Goal: Task Accomplishment & Management: Complete application form

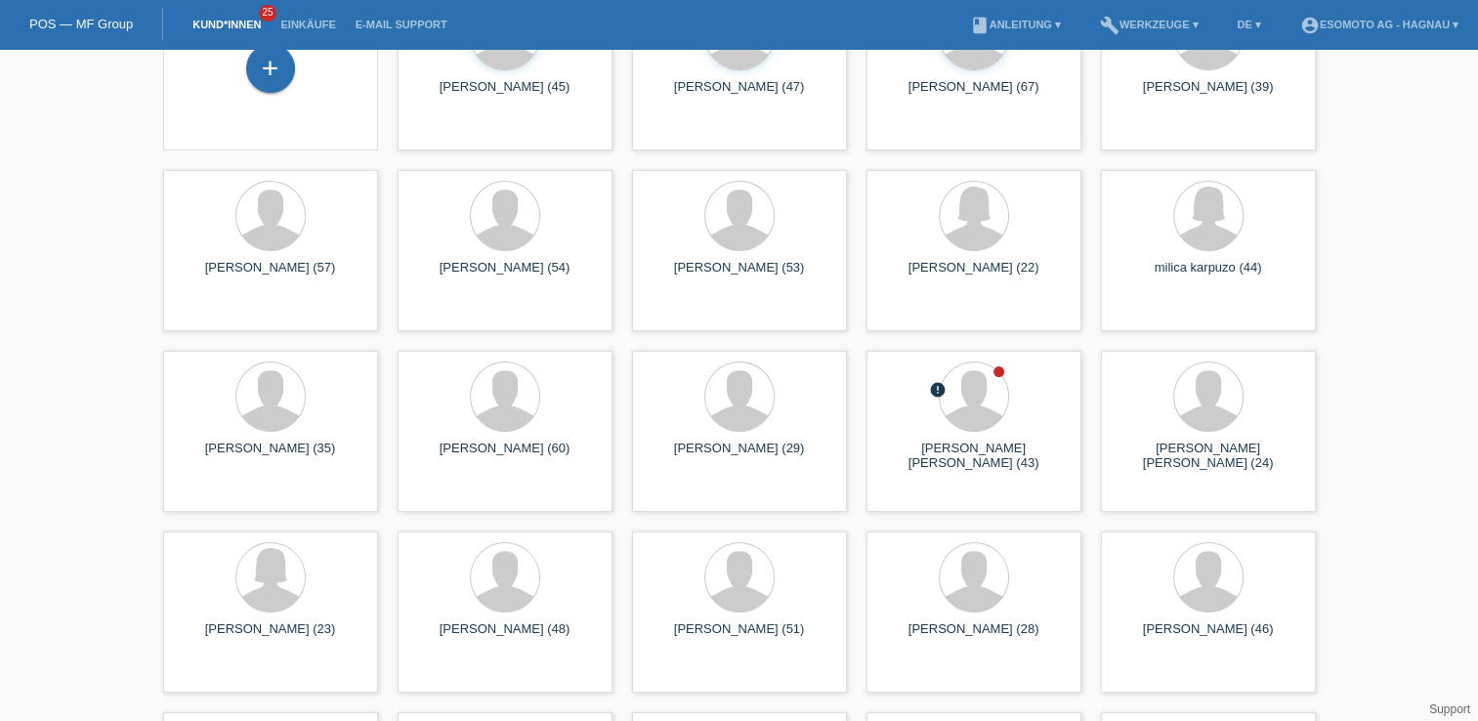
scroll to position [195, 0]
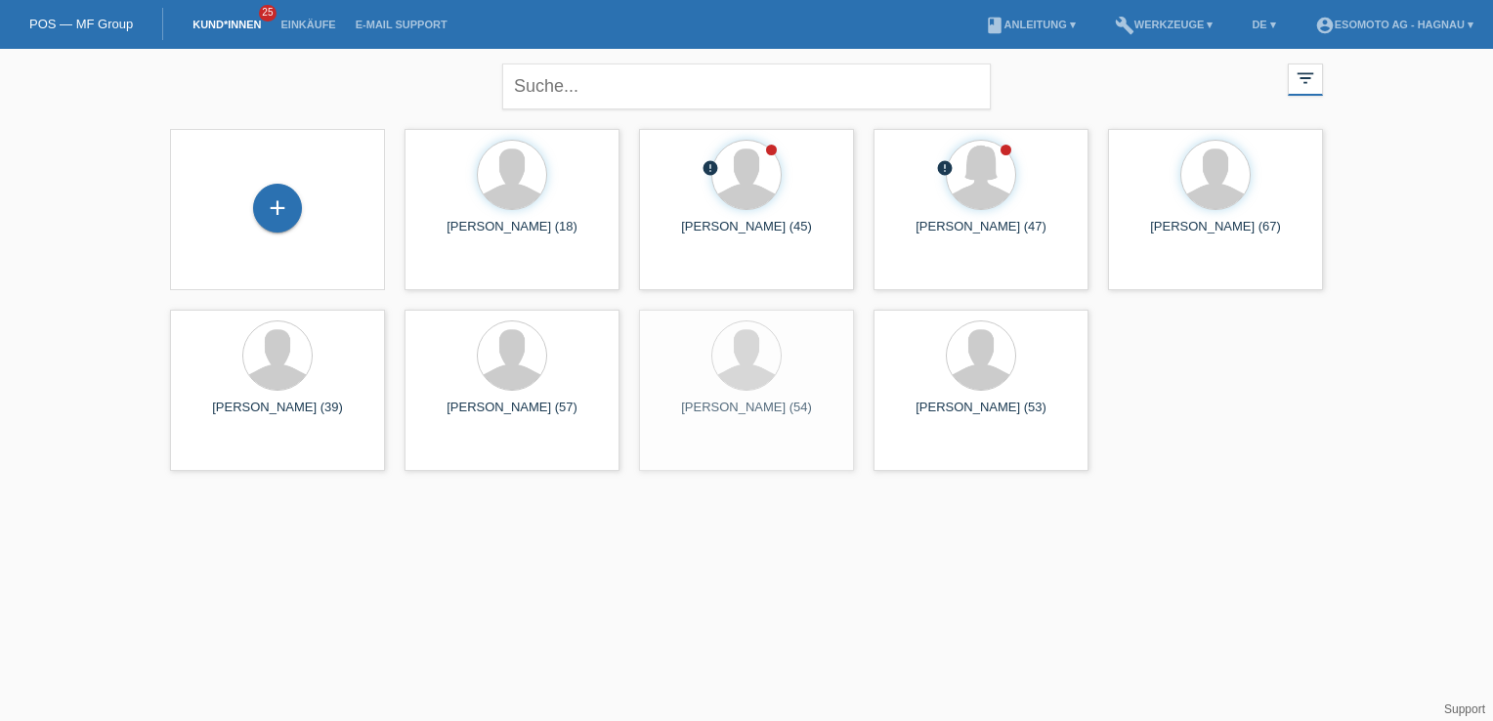
click at [290, 191] on div "+" at bounding box center [277, 208] width 49 height 49
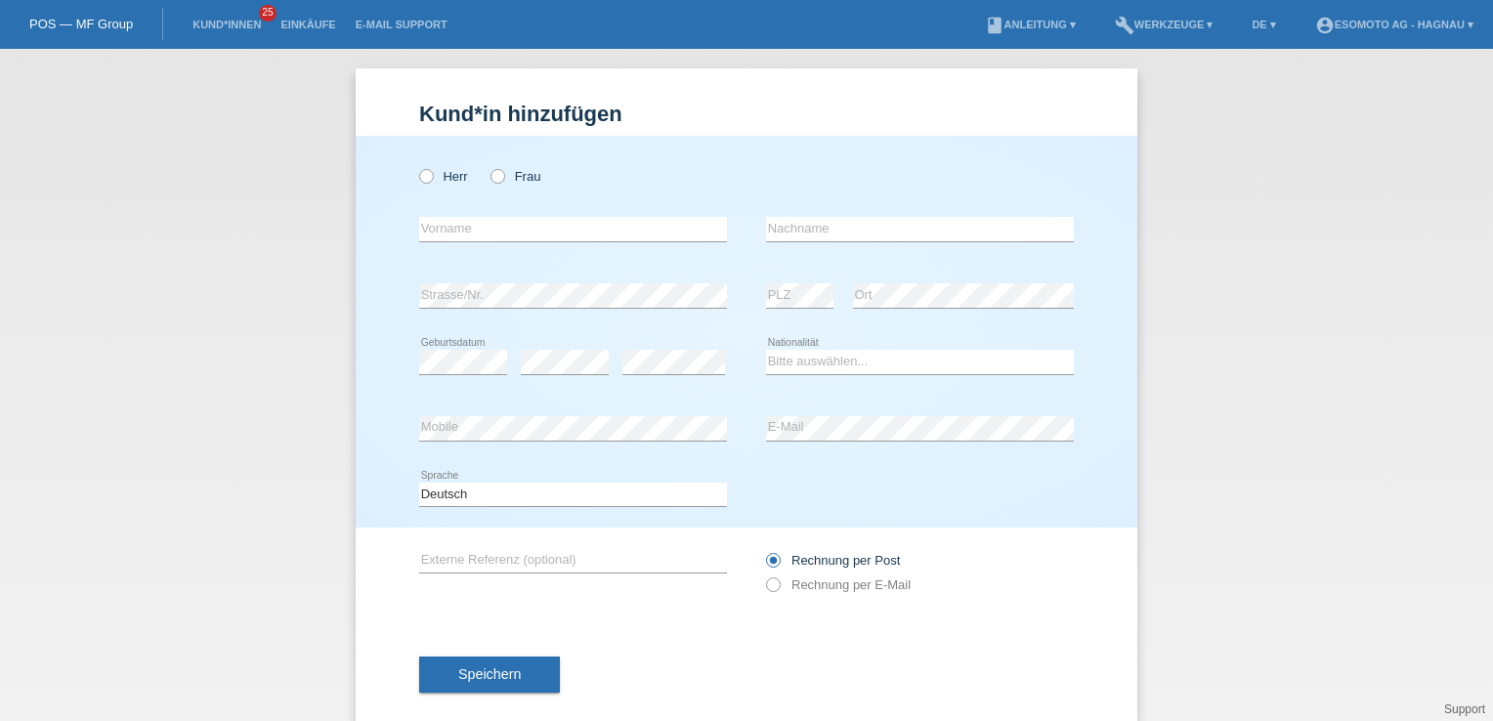
click at [427, 177] on label "Herr" at bounding box center [443, 176] width 49 height 15
click at [427, 177] on input "Herr" at bounding box center [425, 175] width 13 height 13
radio input "true"
click at [442, 225] on input "text" at bounding box center [573, 229] width 308 height 24
type input "David Josue"
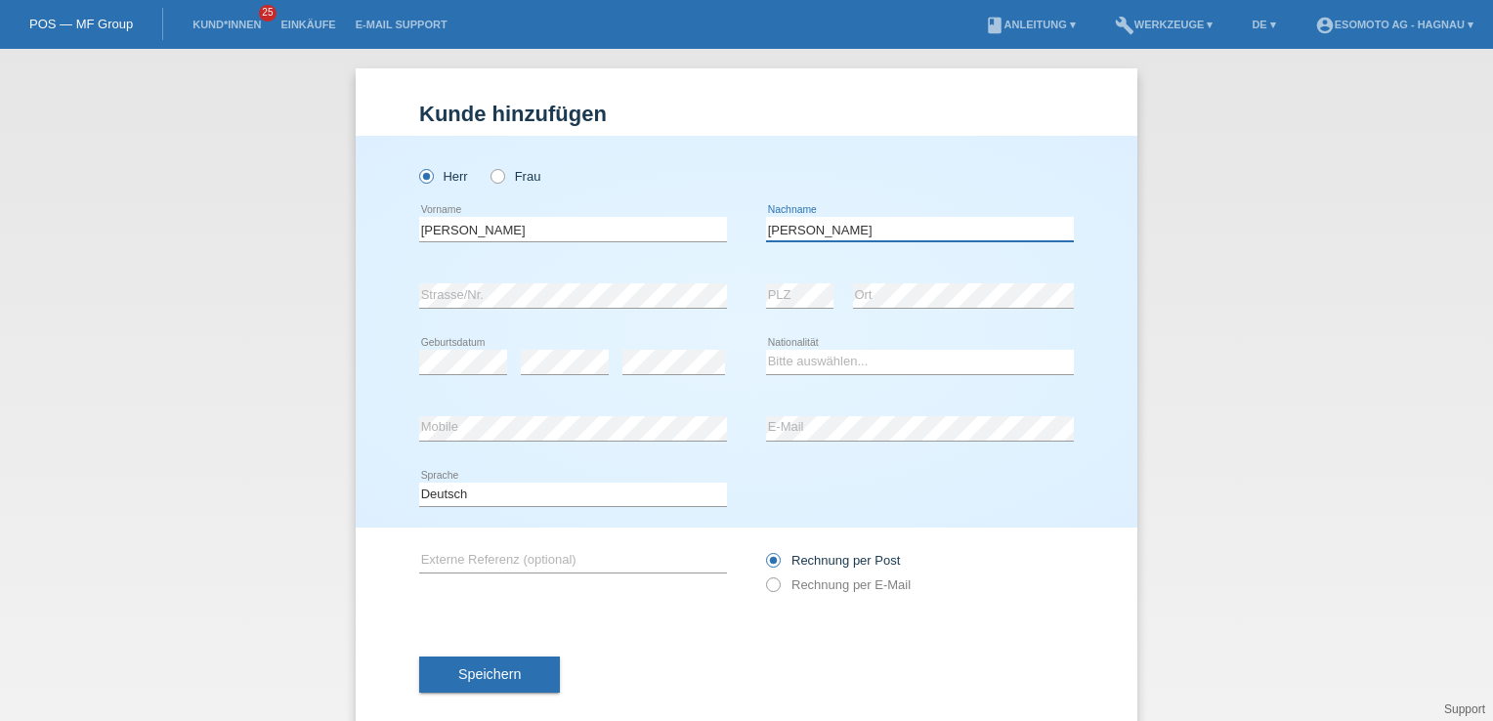
type input "[PERSON_NAME]"
click at [203, 294] on div "Kund*in hinzufügen Kunde hinzufügen Kundin hinzufügen Herr Frau David Josue err…" at bounding box center [746, 385] width 1493 height 672
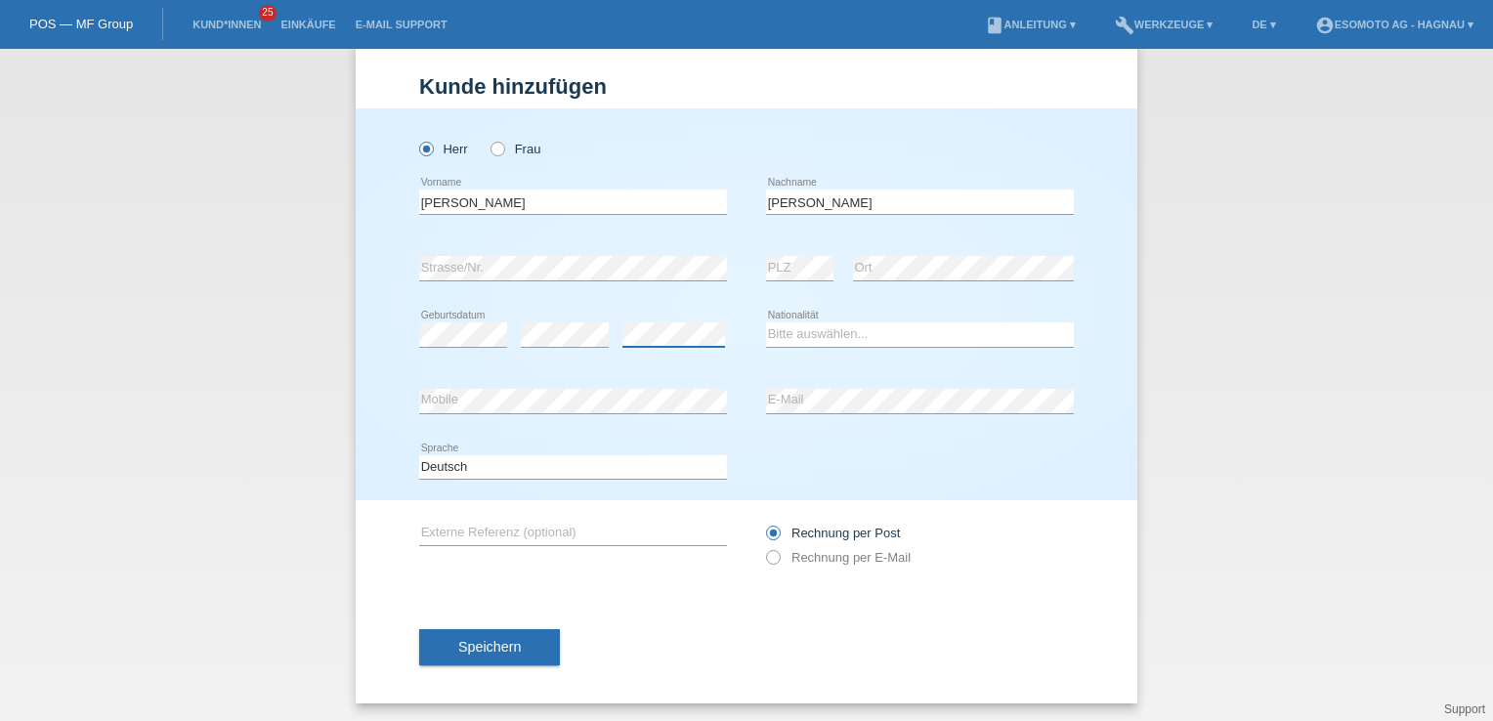
scroll to position [28, 0]
click at [717, 306] on div "error Geburtsdatum error error" at bounding box center [573, 334] width 308 height 66
click at [790, 336] on select "Bitte auswählen... Schweiz Deutschland Liechtenstein Österreich ------------ Af…" at bounding box center [920, 332] width 308 height 23
select select "ES"
click at [766, 321] on select "Bitte auswählen... Schweiz Deutschland Liechtenstein Österreich ------------ Af…" at bounding box center [920, 332] width 308 height 23
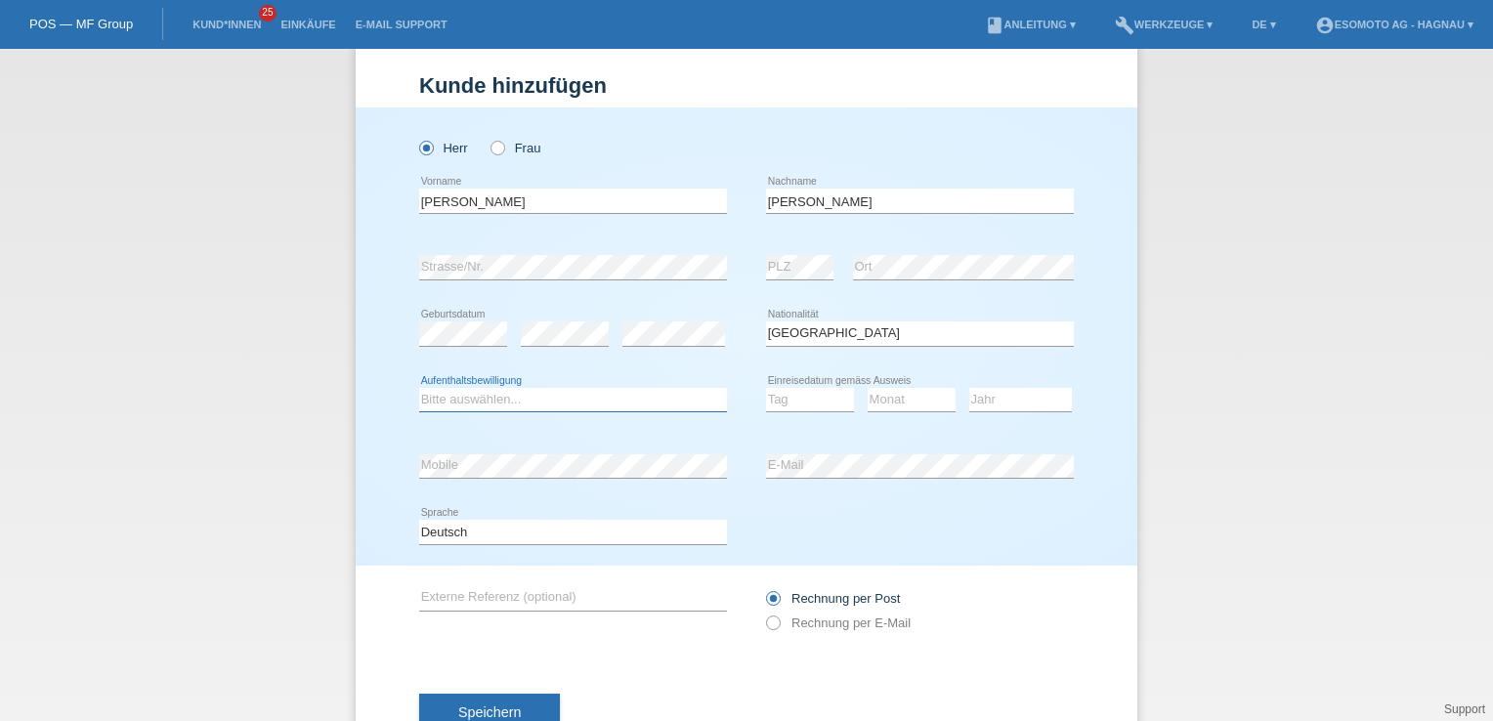
click at [522, 397] on select "Bitte auswählen... C B B - Flüchtlingsstatus Andere" at bounding box center [573, 399] width 308 height 23
select select "B"
click at [419, 388] on select "Bitte auswählen... C B B - Flüchtlingsstatus Andere" at bounding box center [573, 399] width 308 height 23
click at [802, 398] on select "Tag 01 02 03 04 05 06 07 08 09 10 11" at bounding box center [810, 399] width 88 height 23
click at [801, 399] on select "Tag 01 02 03 04 05 06 07 08 09 10 11" at bounding box center [810, 399] width 88 height 23
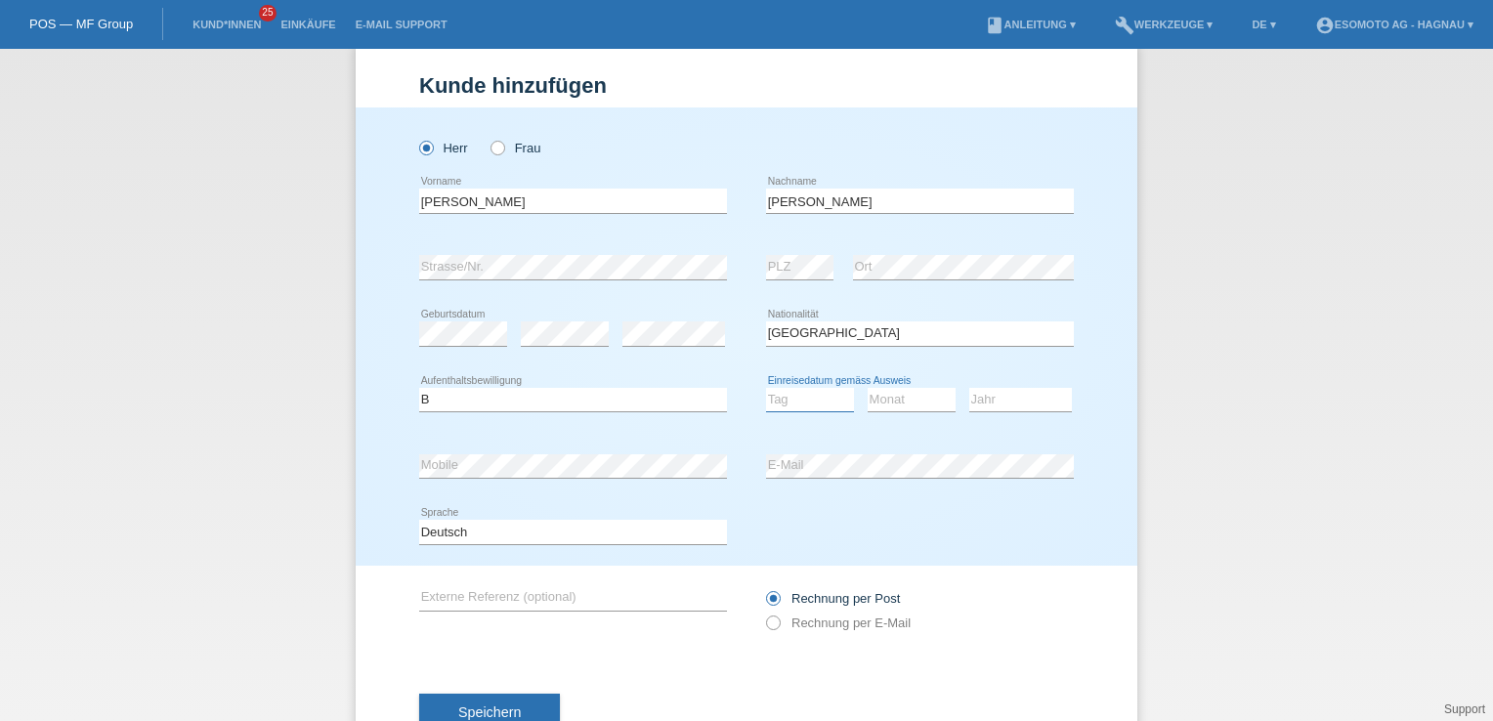
select select "20"
select select "04"
select select "2025"
click at [488, 698] on button "Speichern" at bounding box center [489, 712] width 141 height 37
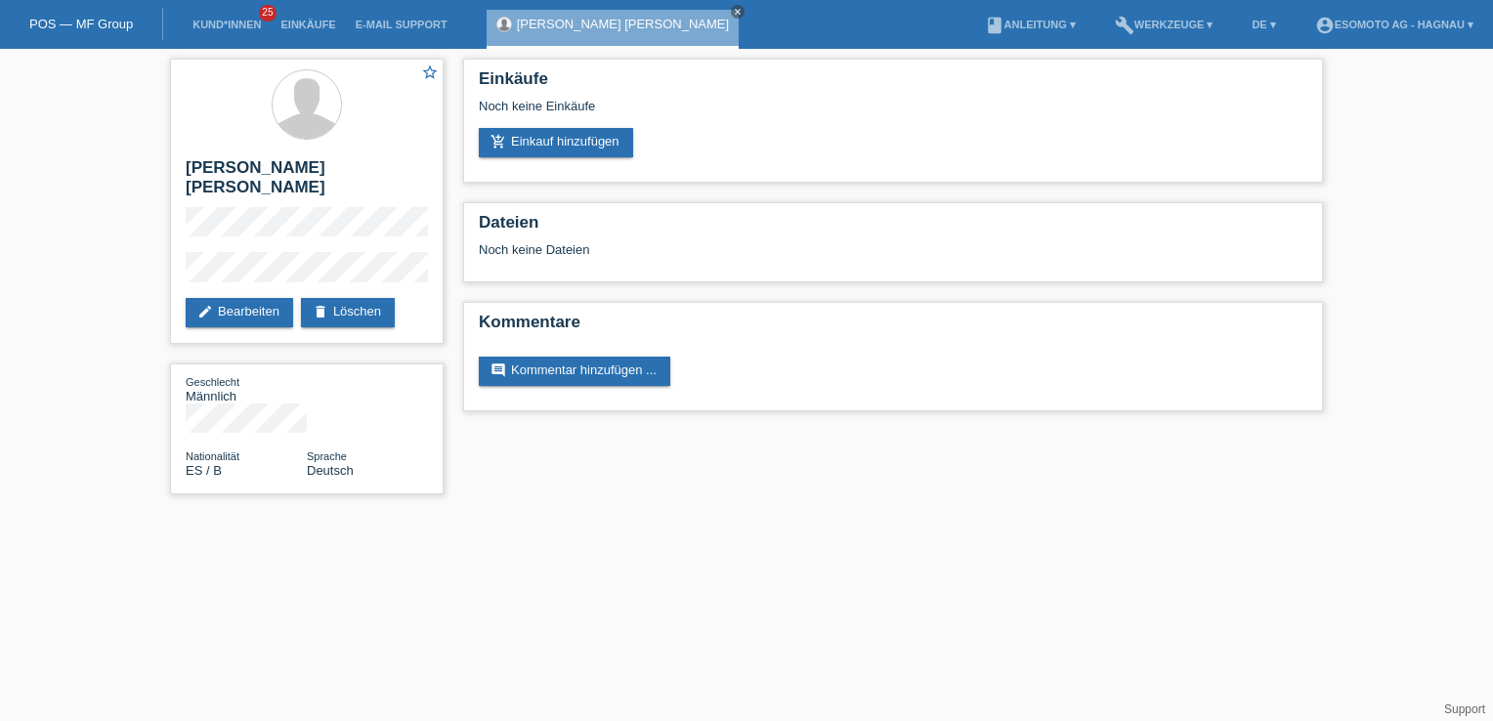
click at [531, 144] on link "add_shopping_cart Einkauf hinzufügen" at bounding box center [556, 142] width 154 height 29
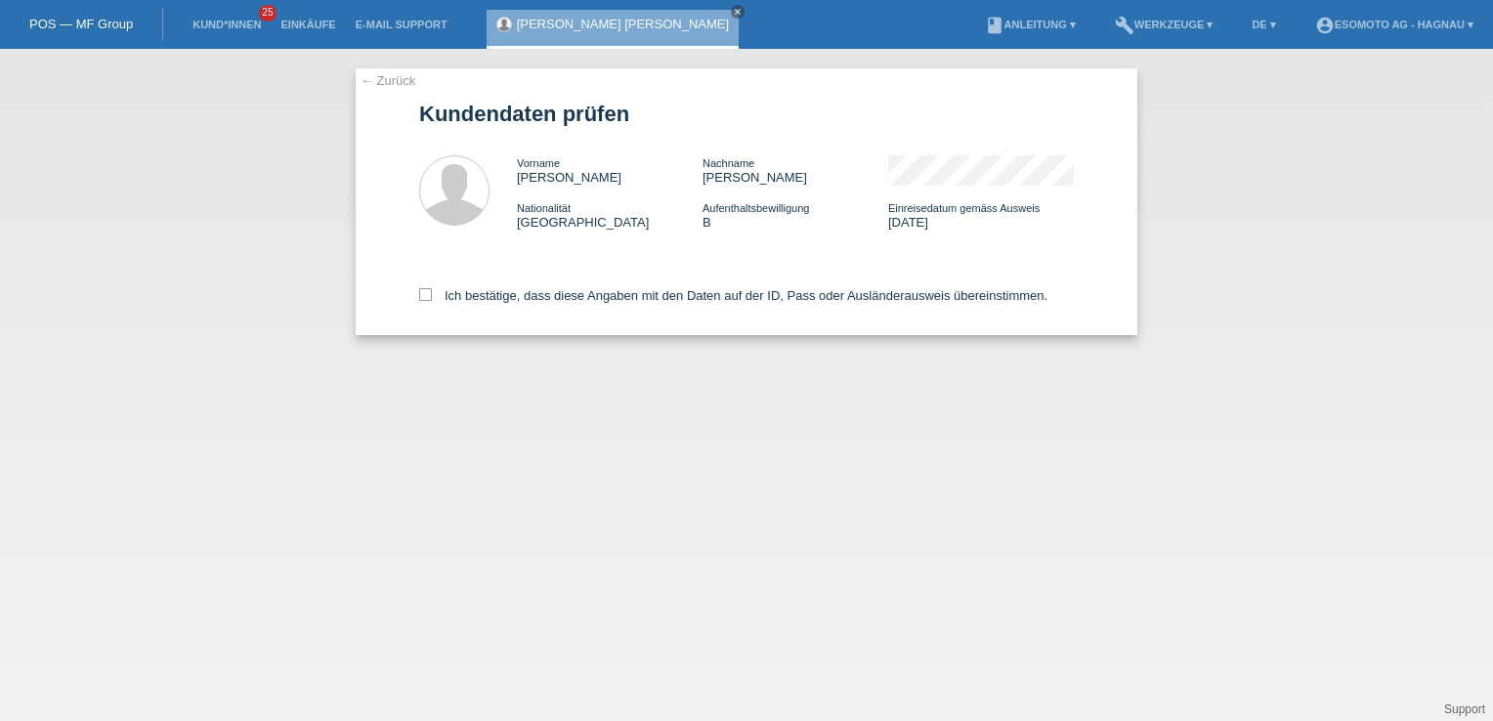
click at [424, 295] on icon at bounding box center [425, 294] width 13 height 13
click at [424, 295] on input "Ich bestätige, dass diese Angaben mit den Daten auf der ID, Pass oder Ausländer…" at bounding box center [425, 294] width 13 height 13
checkbox input "true"
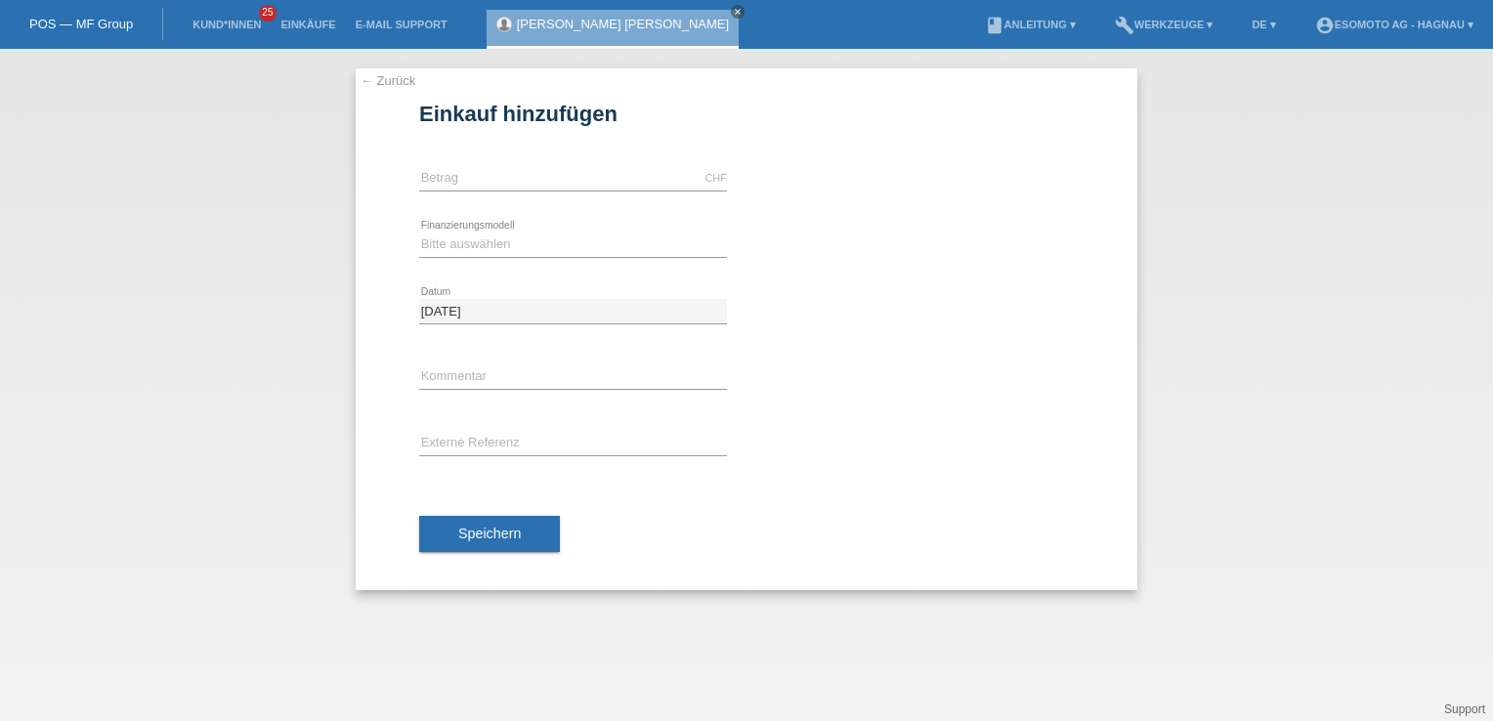
click at [488, 164] on div "CHF error [GEOGRAPHIC_DATA]" at bounding box center [573, 179] width 308 height 66
click at [487, 173] on input "text" at bounding box center [573, 178] width 308 height 24
type input "2590.00"
click at [366, 261] on div "← Zurück Einkauf hinzufügen Verfügbarer Betrag: 2590.00 CHF error Betrag" at bounding box center [746, 329] width 781 height 522
click at [430, 242] on select "Bitte auswählen Fixe Raten Kauf auf Rechnung mit Teilzahlungsoption" at bounding box center [573, 243] width 308 height 23
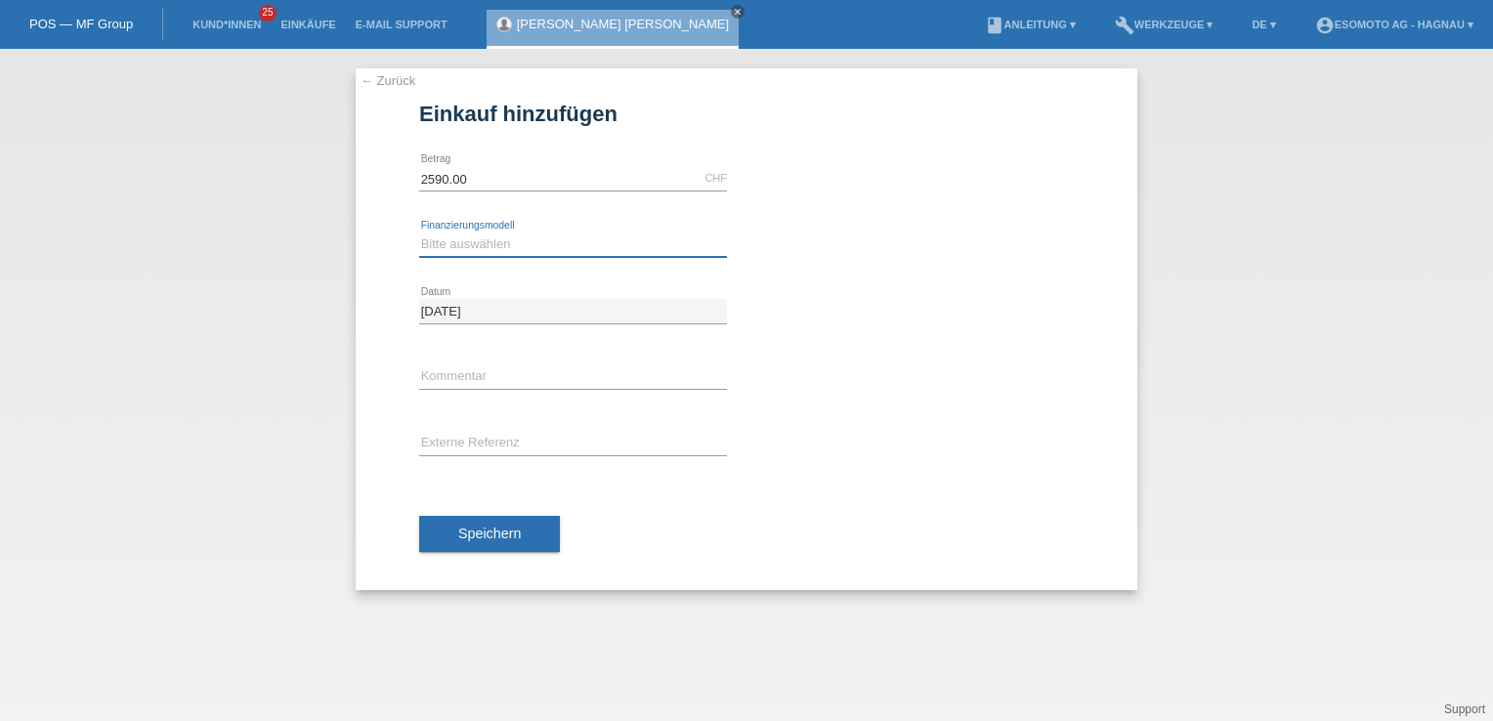
select select "69"
click at [419, 232] on select "Bitte auswählen Fixe Raten Kauf auf Rechnung mit Teilzahlungsoption" at bounding box center [573, 243] width 308 height 23
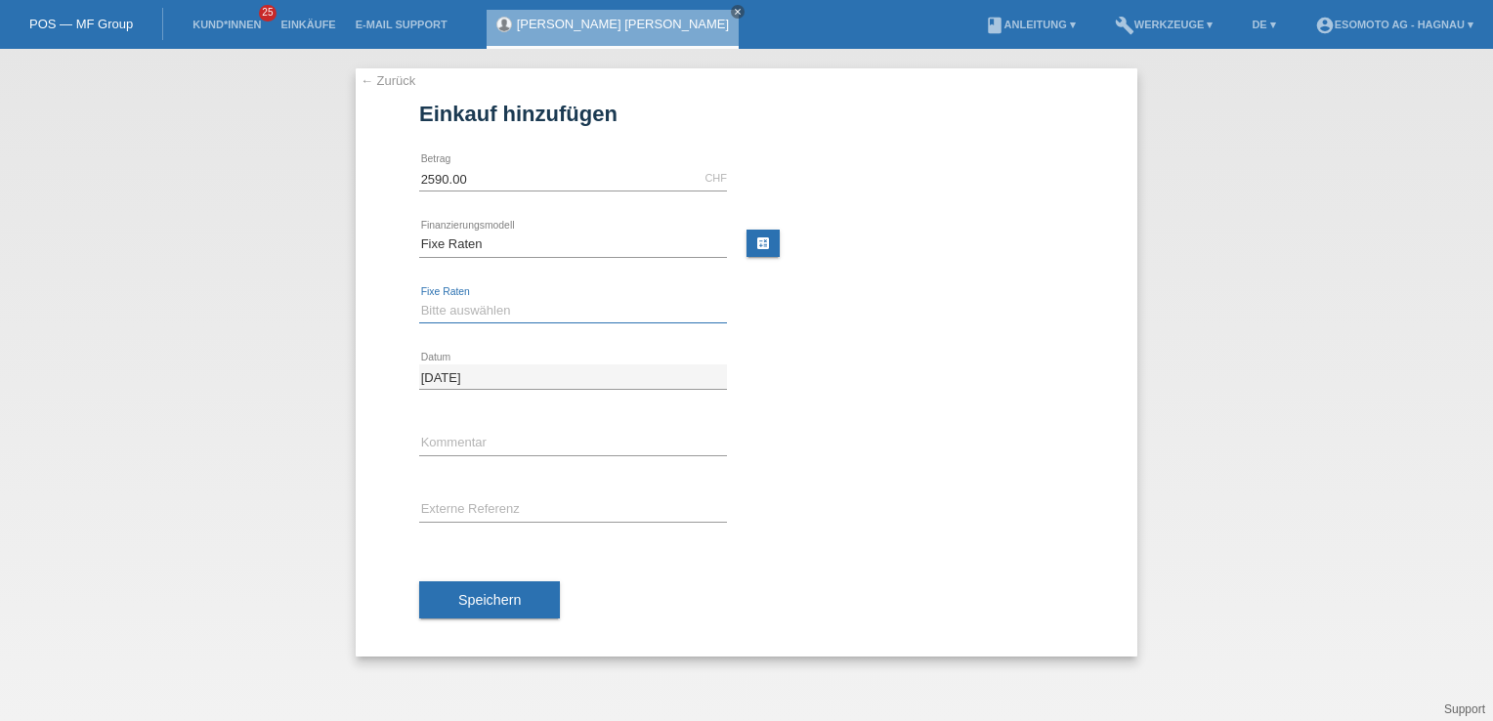
click at [475, 314] on select "Bitte auswählen 12 Raten 24 Raten 36 Raten 48 Raten" at bounding box center [573, 310] width 308 height 23
select select "138"
click at [419, 299] on select "Bitte auswählen 12 Raten 24 Raten 36 Raten 48 Raten" at bounding box center [573, 310] width 308 height 23
click at [484, 608] on button "Speichern" at bounding box center [489, 599] width 141 height 37
click at [0, 0] on div at bounding box center [0, 0] width 0 height 0
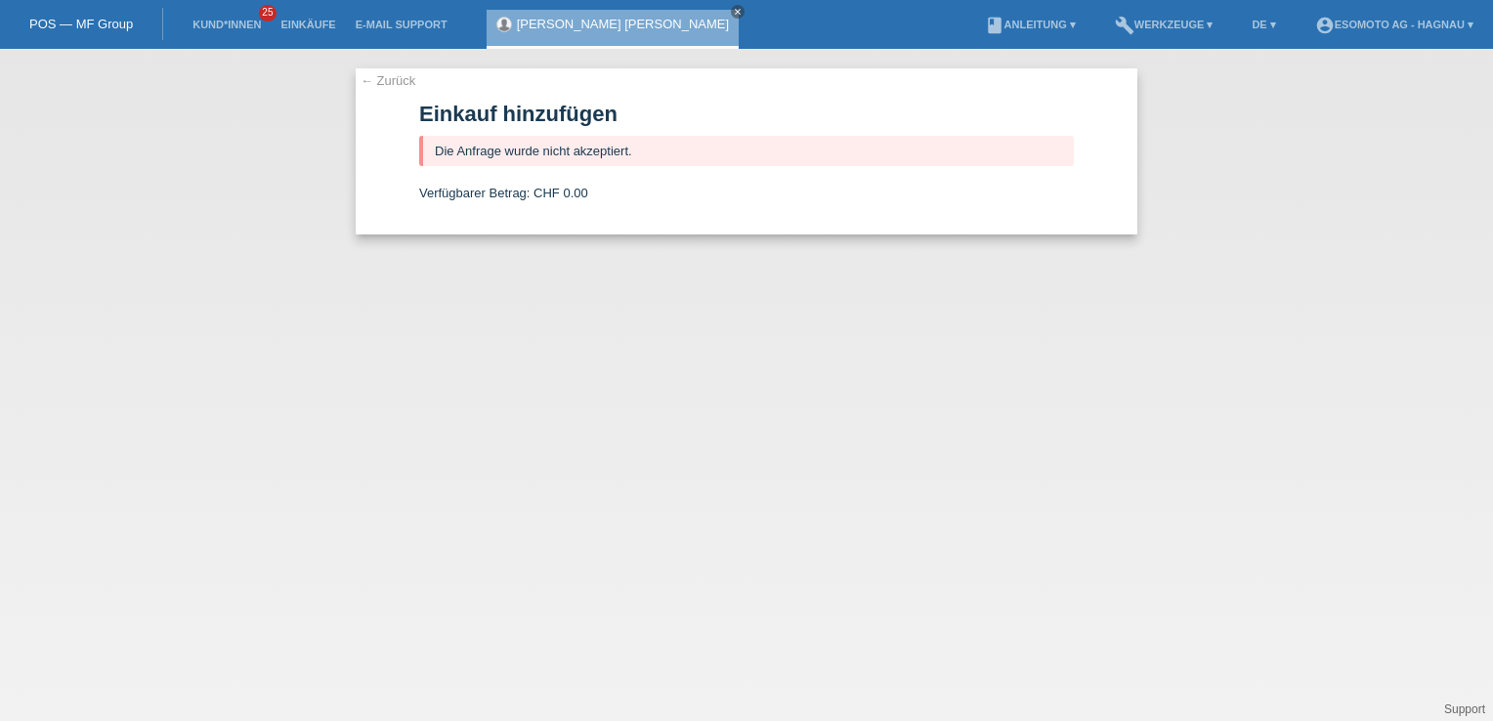
click at [468, 478] on div "← Zurück Einkauf hinzufügen Die Anfrage wurde nicht akzeptiert. Verfügbarer Bet…" at bounding box center [746, 385] width 1493 height 672
click at [486, 177] on form "Einkauf hinzufügen Die Anfrage wurde nicht akzeptiert. Verfügbarer Betrag: CHF …" at bounding box center [746, 168] width 654 height 133
click at [488, 166] on form "Einkauf hinzufügen Die Anfrage wurde nicht akzeptiert. Verfügbarer Betrag: CHF …" at bounding box center [746, 168] width 654 height 133
click at [488, 166] on div "Die Anfrage wurde nicht akzeptiert." at bounding box center [746, 151] width 654 height 30
drag, startPoint x: 488, startPoint y: 166, endPoint x: 468, endPoint y: 182, distance: 25.8
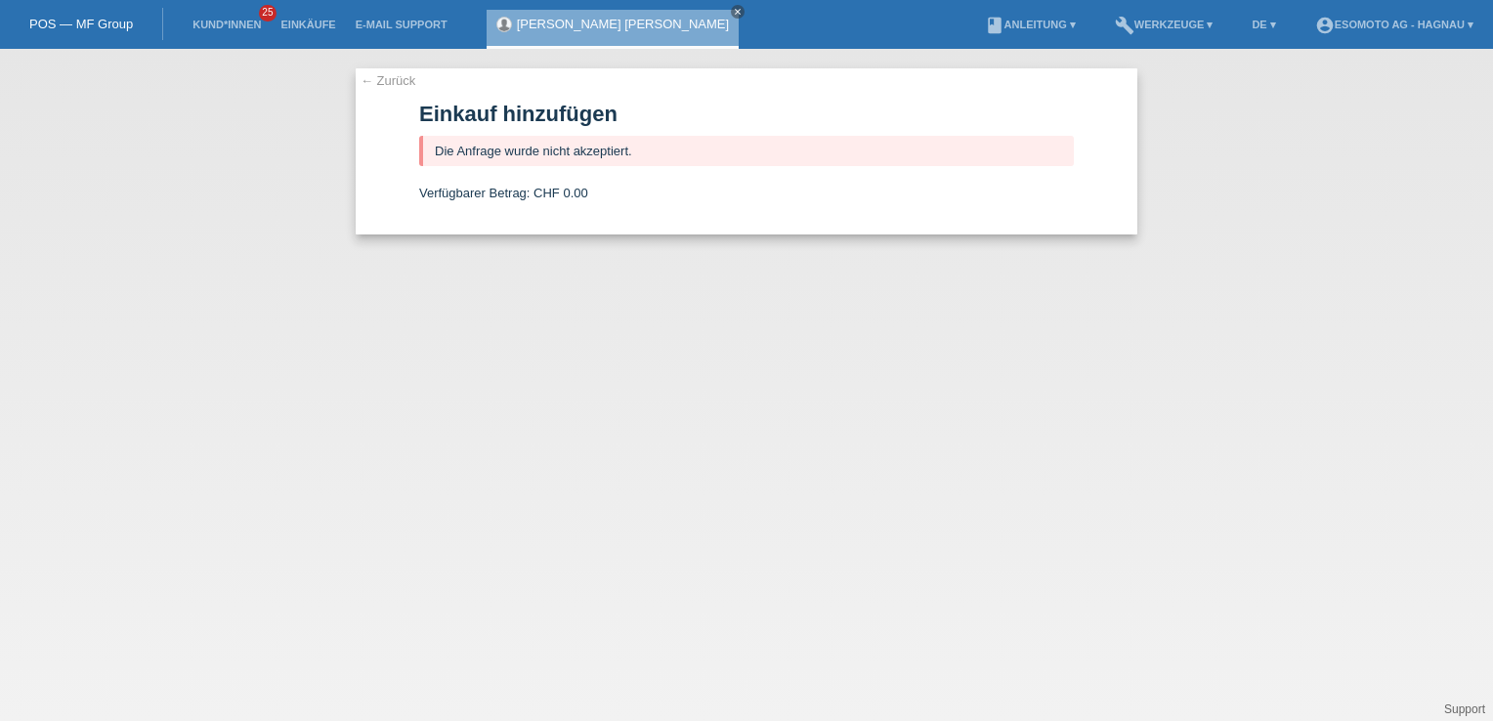
click at [468, 182] on form "Einkauf hinzufügen Die Anfrage wurde nicht akzeptiert. Verfügbarer Betrag: CHF …" at bounding box center [746, 168] width 654 height 133
click at [449, 195] on span "Verfügbarer Betrag:" at bounding box center [474, 193] width 110 height 15
click at [449, 192] on span "Verfügbarer Betrag:" at bounding box center [474, 193] width 110 height 15
click at [733, 10] on icon "close" at bounding box center [738, 12] width 10 height 10
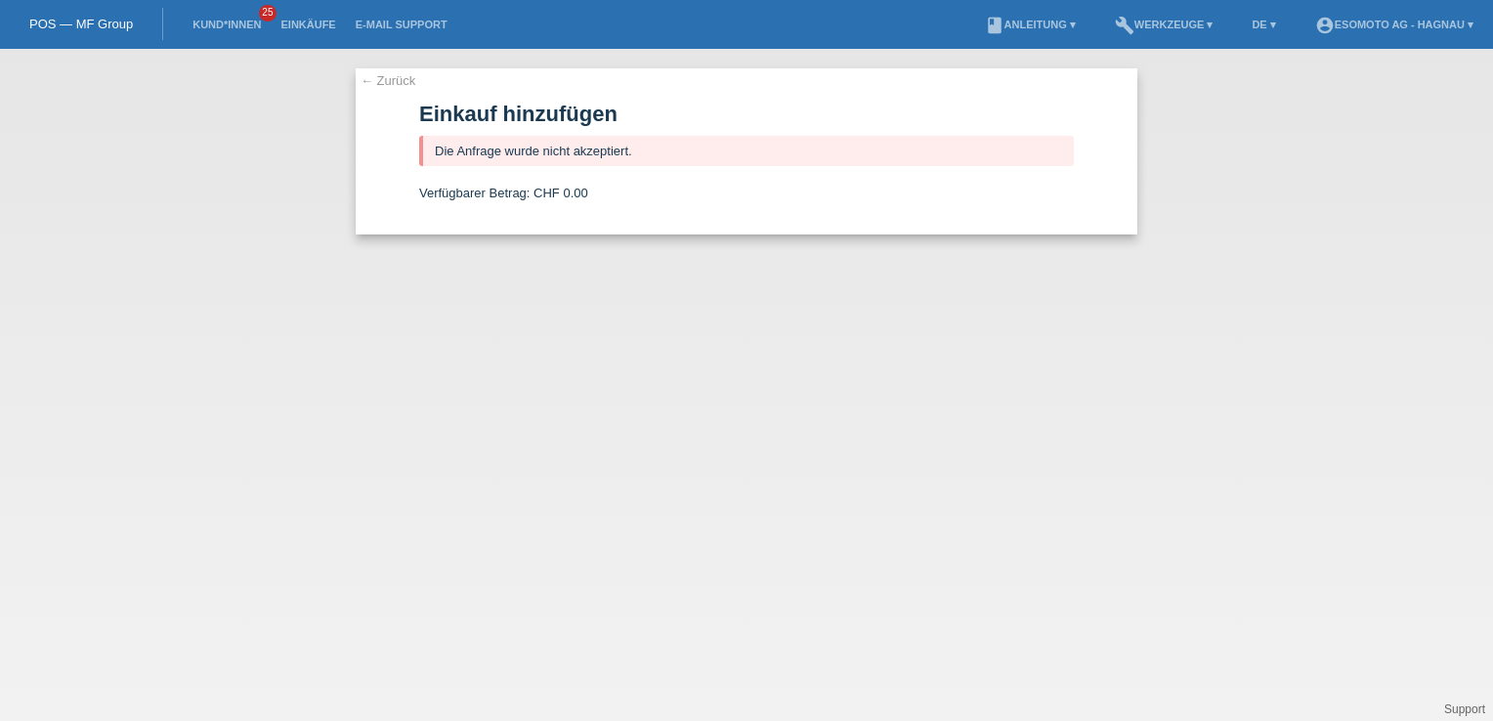
click at [253, 291] on div "← Zurück Einkauf hinzufügen Die Anfrage wurde nicht akzeptiert. Verfügbarer Bet…" at bounding box center [746, 385] width 1493 height 672
click at [203, 25] on link "Kund*innen" at bounding box center [227, 25] width 88 height 12
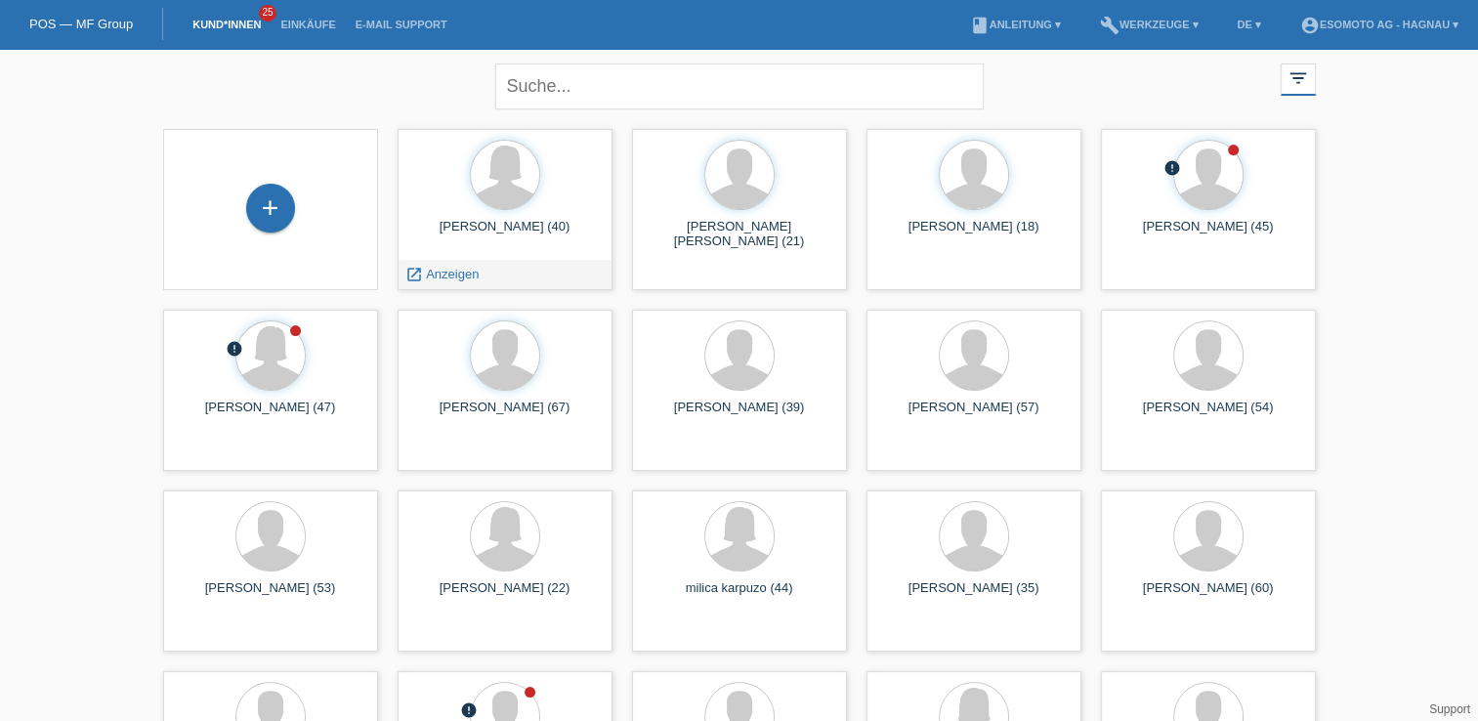
click at [459, 240] on div "[PERSON_NAME] (40)" at bounding box center [505, 234] width 184 height 31
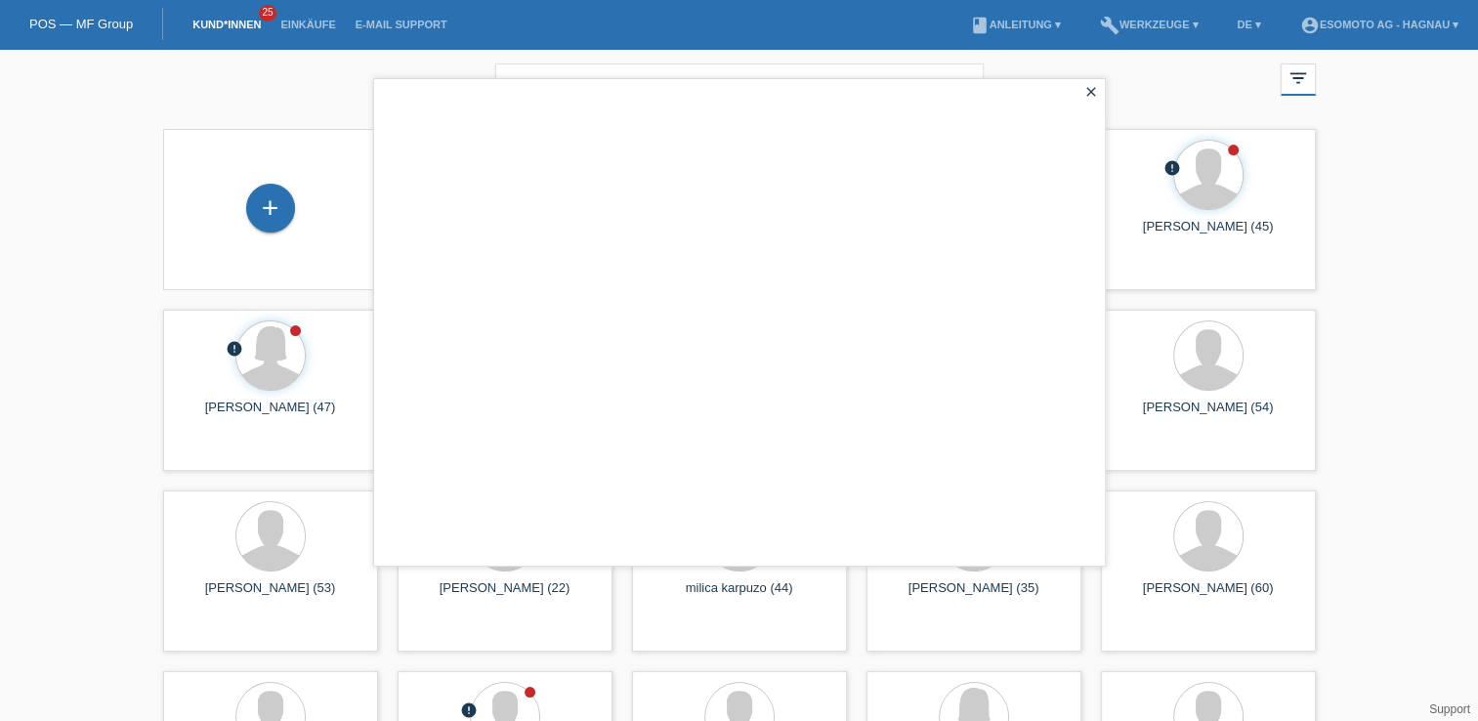
click at [1091, 95] on icon "close" at bounding box center [1091, 92] width 16 height 16
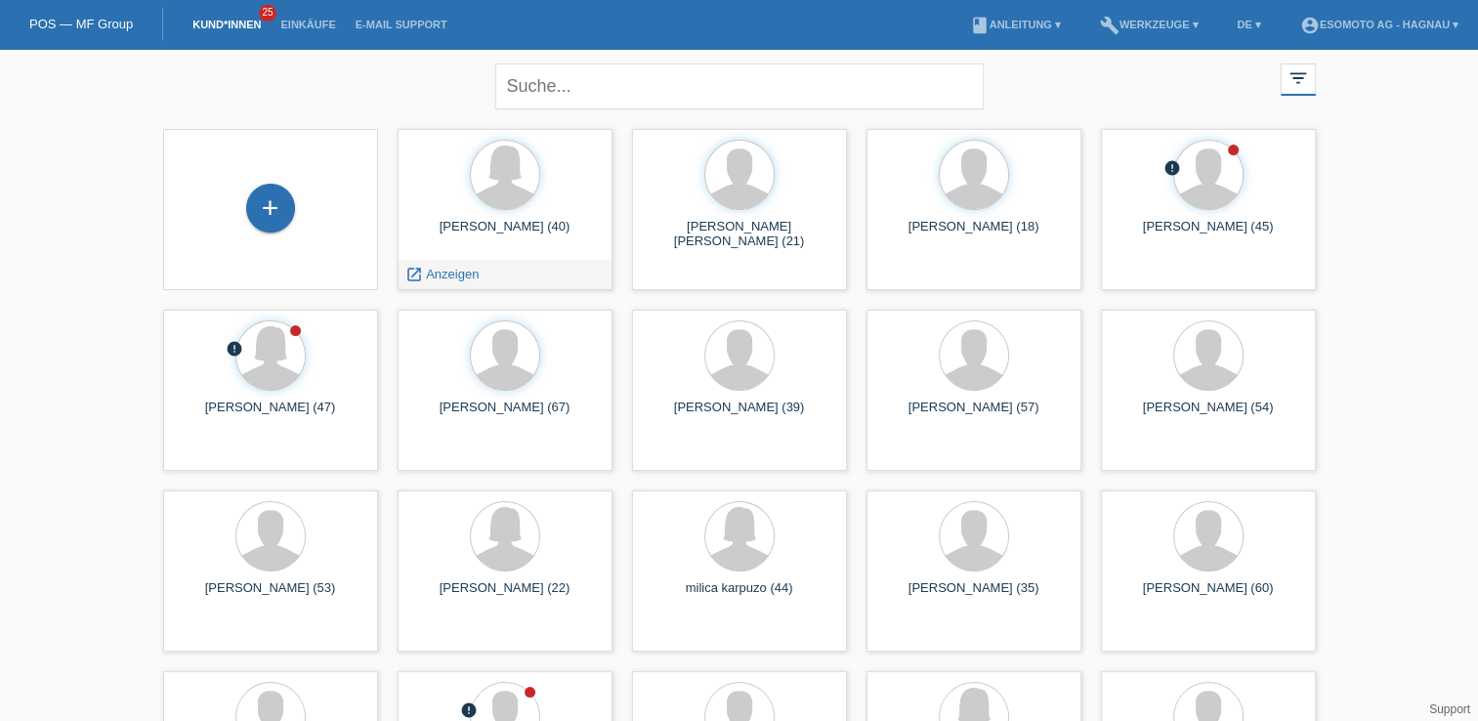
click at [406, 273] on icon "launch" at bounding box center [414, 275] width 18 height 18
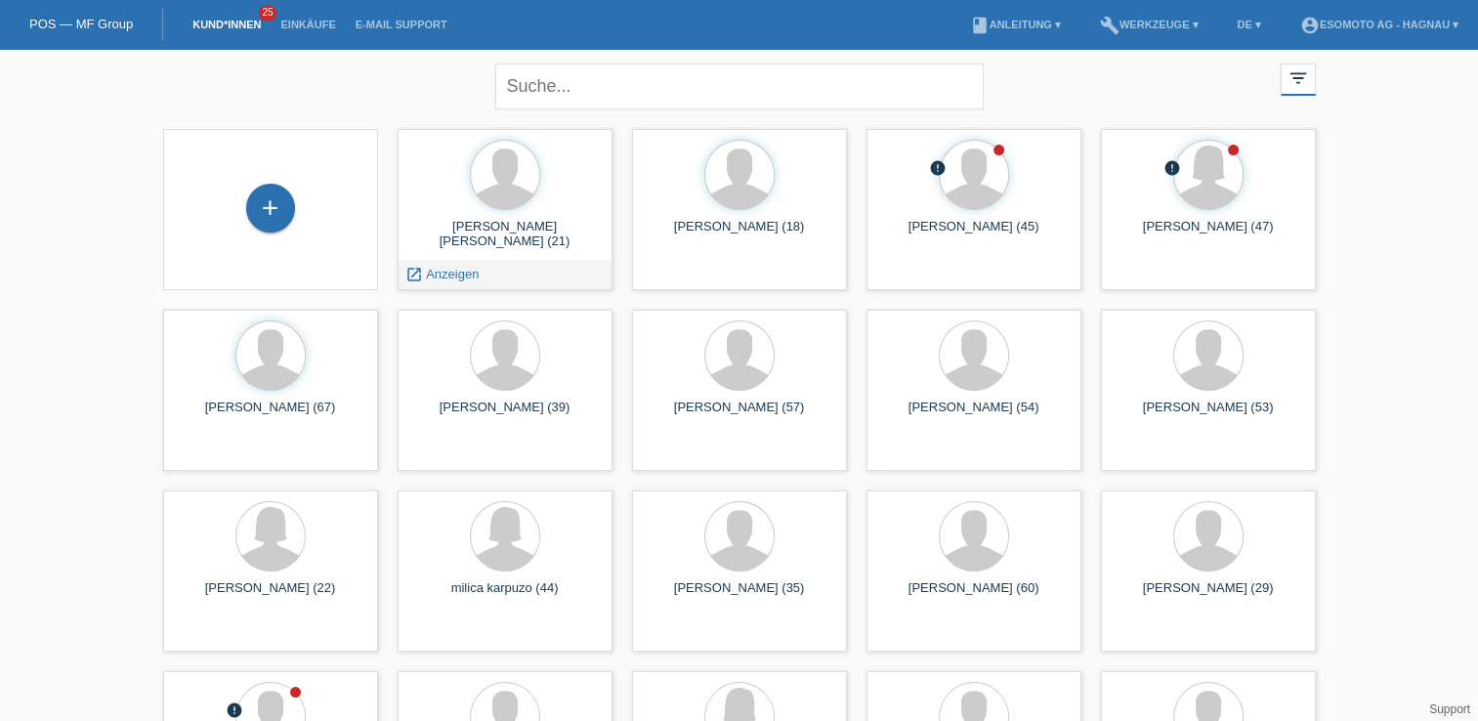
click at [444, 270] on span "Anzeigen" at bounding box center [452, 274] width 53 height 15
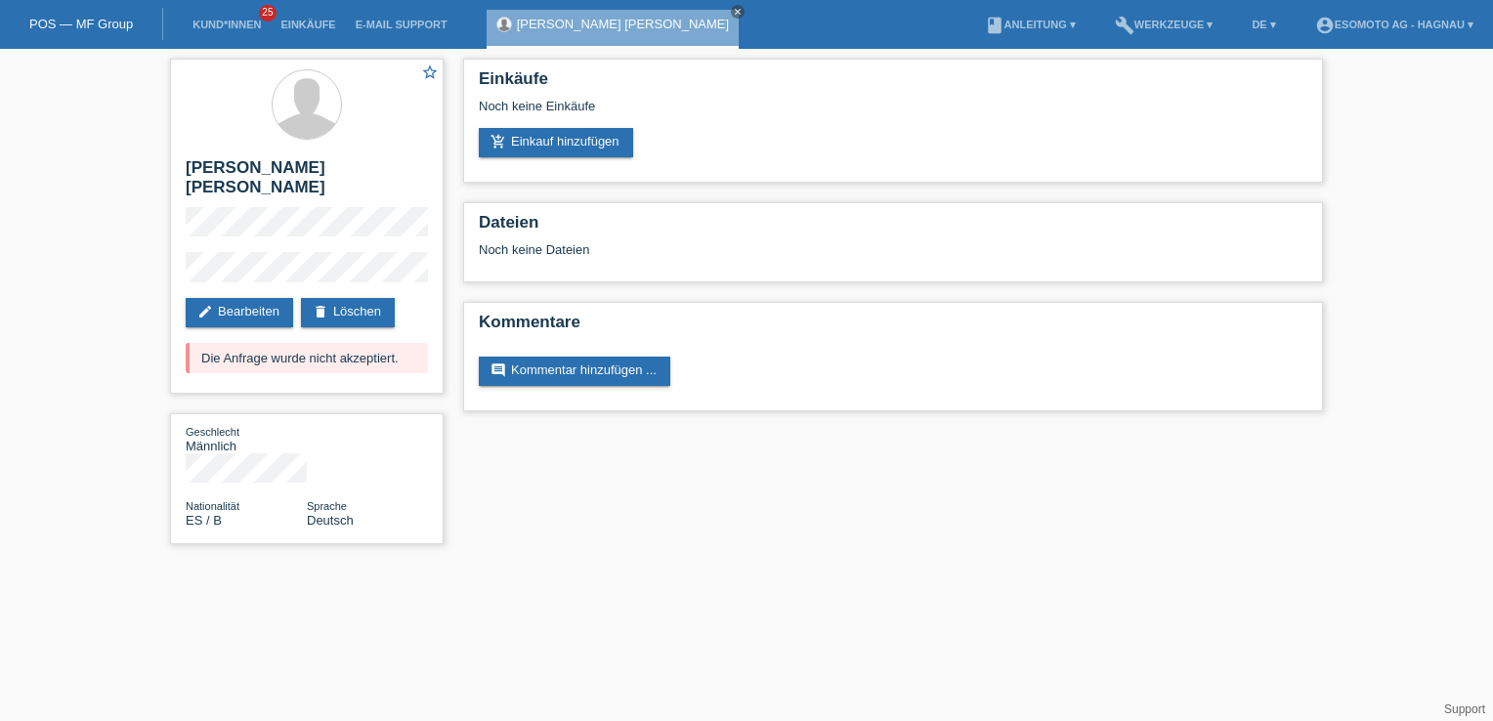
click at [733, 14] on icon "close" at bounding box center [738, 12] width 10 height 10
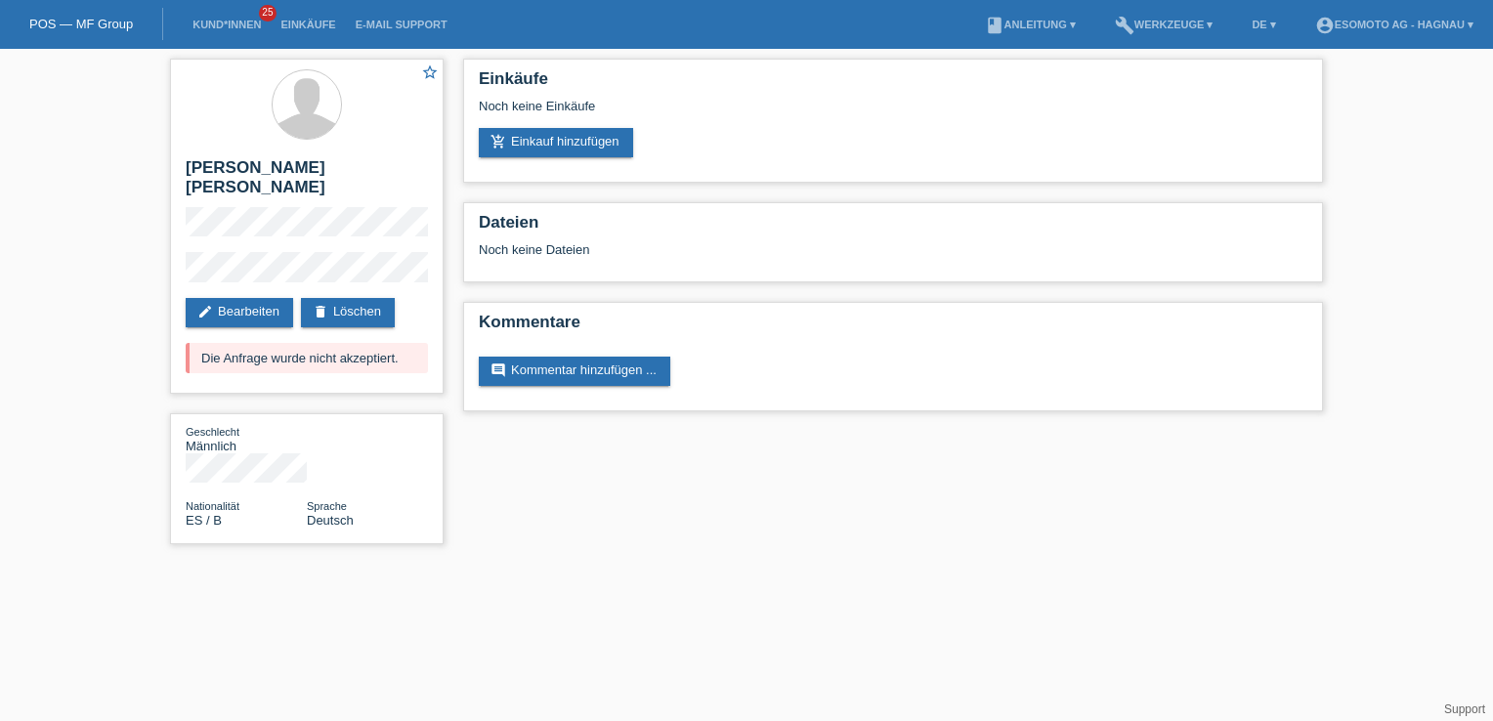
click at [188, 19] on li "Kund*innen 25" at bounding box center [227, 25] width 88 height 50
click at [204, 20] on link "Kund*innen" at bounding box center [227, 25] width 88 height 12
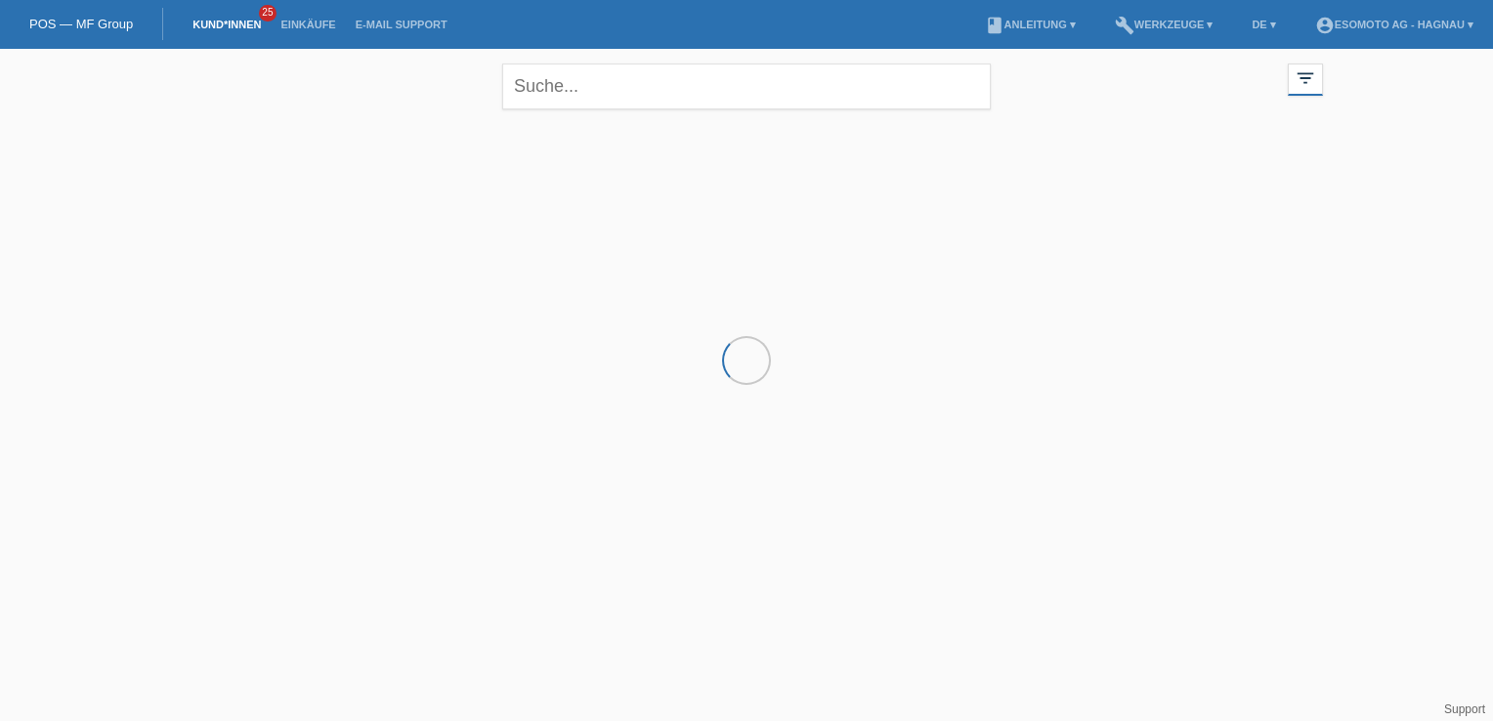
click at [266, 14] on span "25" at bounding box center [268, 13] width 18 height 17
